Goal: Find specific page/section: Find specific page/section

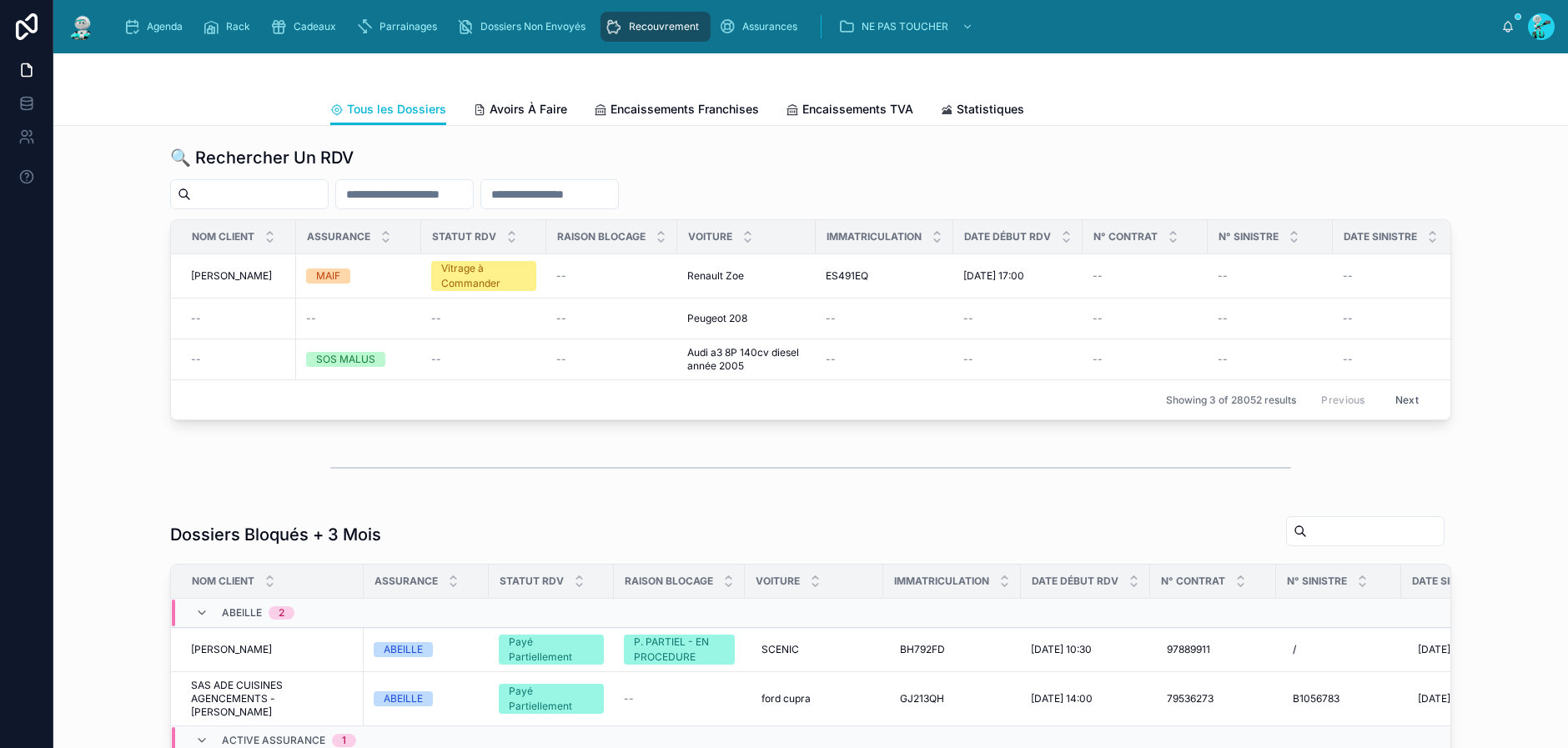
click at [473, 196] on input "text" at bounding box center [404, 194] width 137 height 23
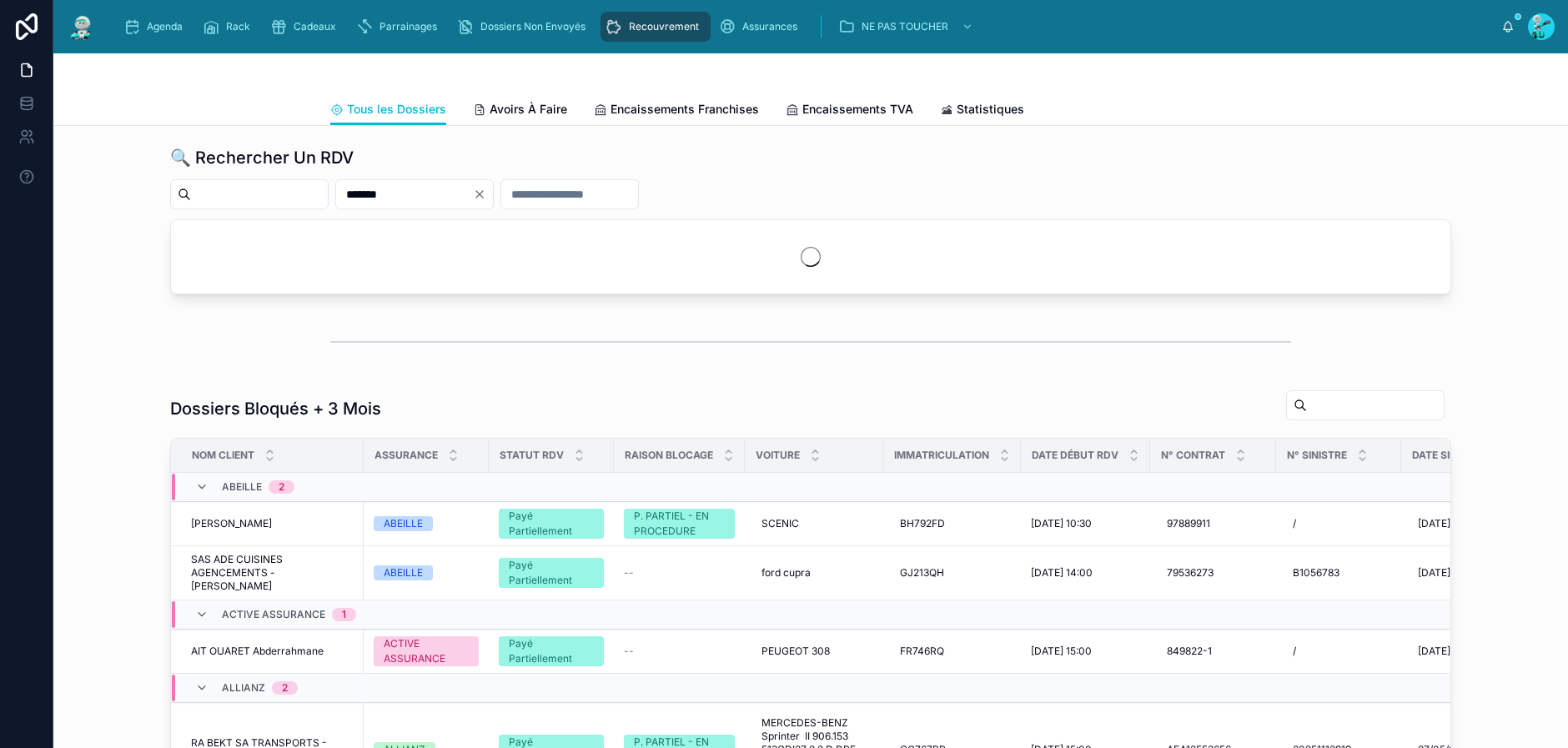
type input "*******"
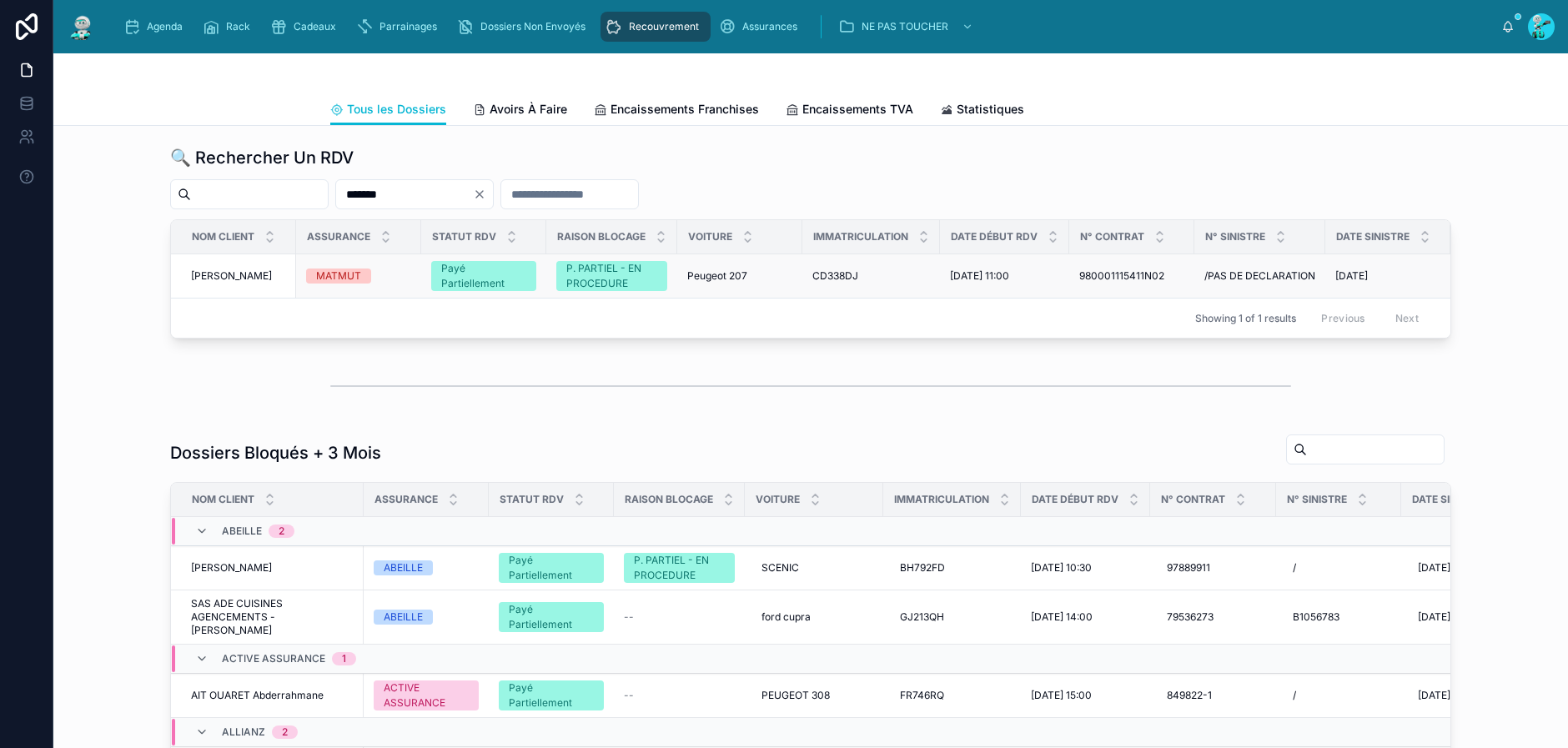
click at [237, 273] on span "[PERSON_NAME]" at bounding box center [231, 277] width 81 height 14
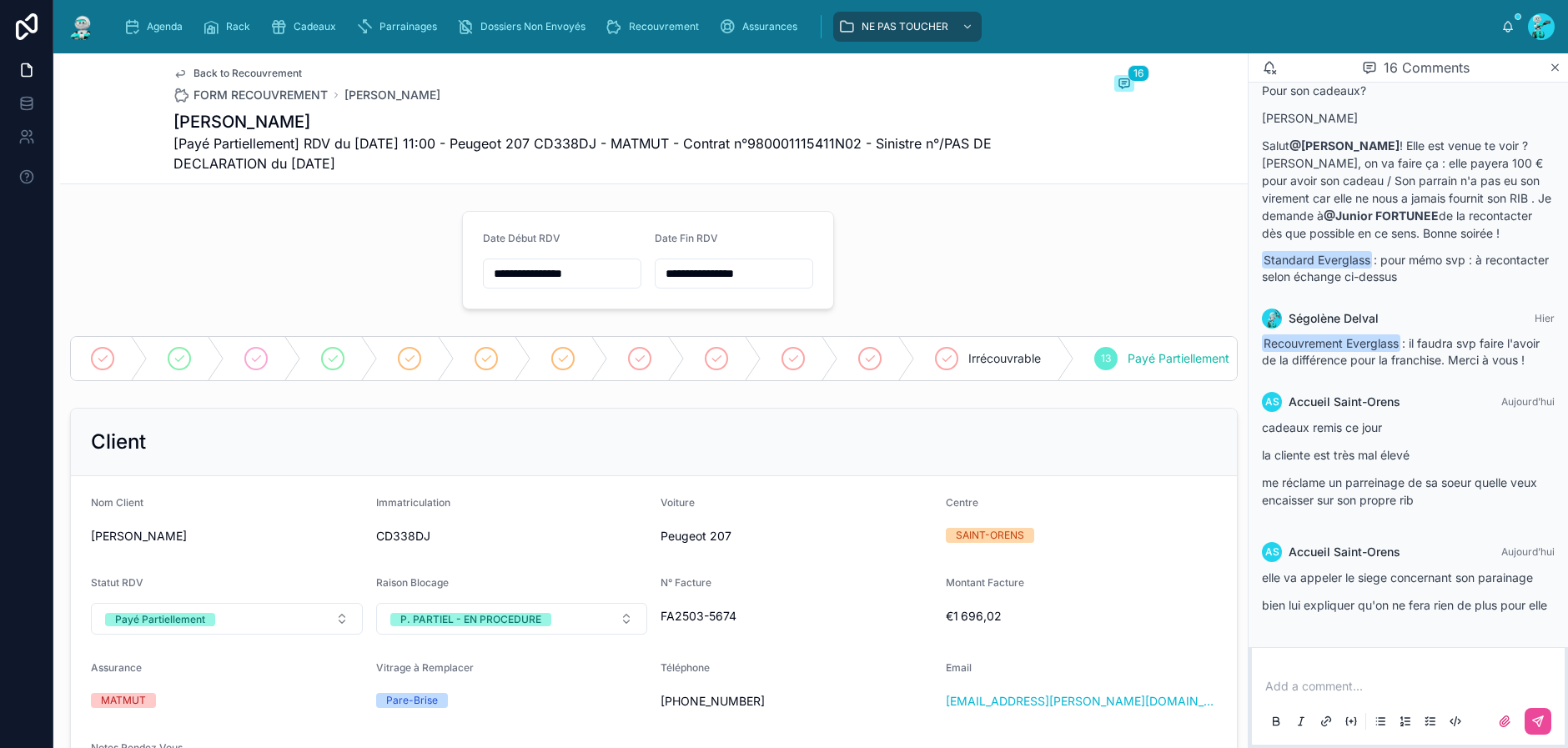
scroll to position [2285, 0]
